Goal: Obtain resource: Obtain resource

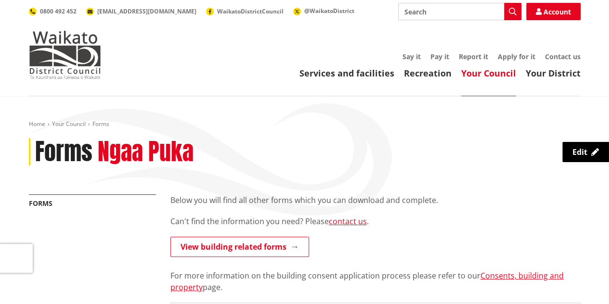
click at [414, 12] on input "Search" at bounding box center [459, 11] width 123 height 17
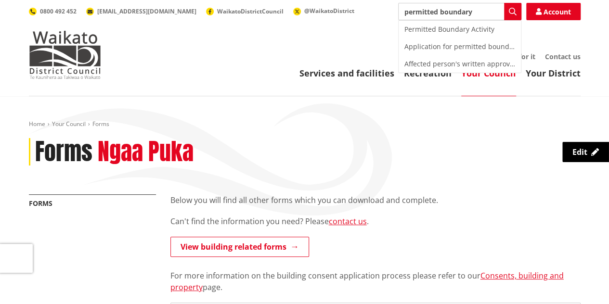
click at [448, 44] on div "Application for permitted boundary activities (includes Form 8B)" at bounding box center [459, 46] width 122 height 17
type input "Application for permitted boundary activities (includes Form 8B)"
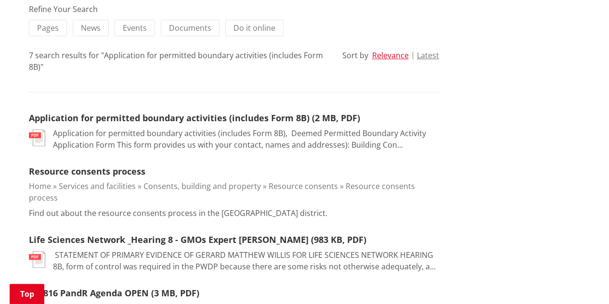
scroll to position [241, 0]
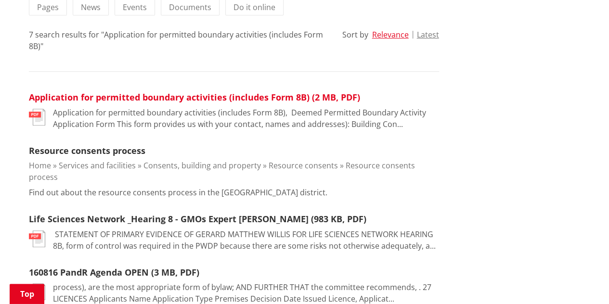
click at [128, 93] on link "Application for permitted boundary activities (includes Form 8B) (2 MB, PDF)" at bounding box center [194, 97] width 331 height 12
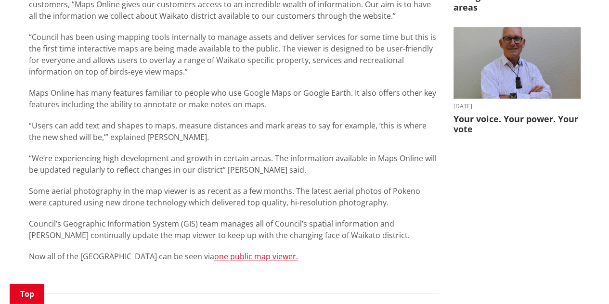
scroll to position [385, 0]
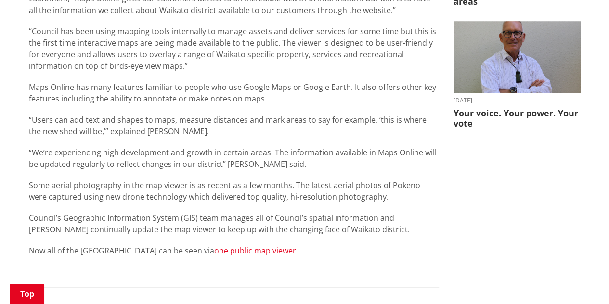
click at [224, 252] on link "one public map viewer." at bounding box center [256, 250] width 84 height 11
